Goal: Transaction & Acquisition: Purchase product/service

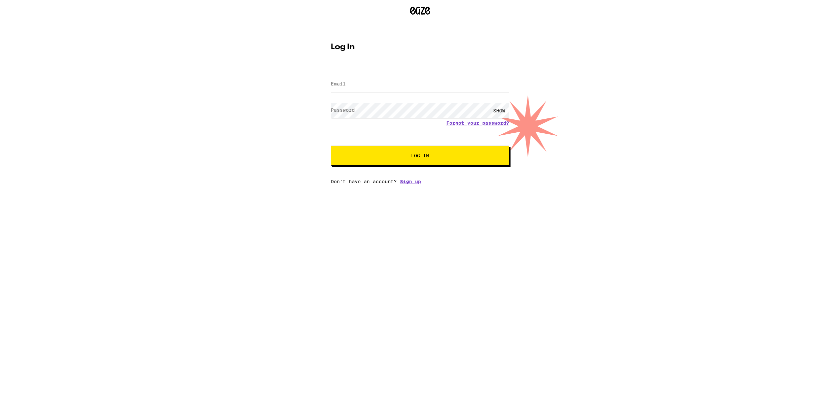
click at [344, 79] on input "Email" at bounding box center [420, 84] width 178 height 15
type input "[EMAIL_ADDRESS][DOMAIN_NAME]"
click at [331, 101] on div at bounding box center [331, 101] width 0 height 0
